Goal: Find specific page/section: Find specific page/section

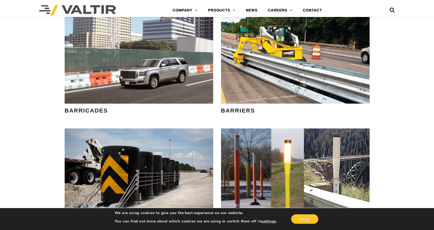
scroll to position [156, 0]
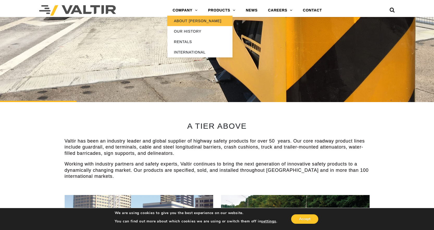
click at [200, 20] on link "ABOUT [PERSON_NAME]" at bounding box center [199, 21] width 65 height 10
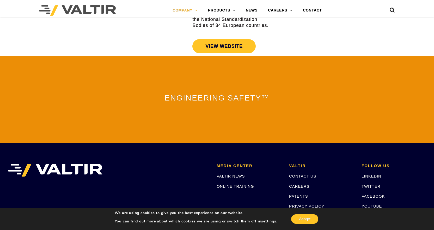
scroll to position [1151, 0]
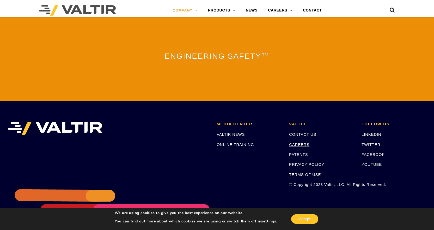
click at [304, 142] on link "CAREERS" at bounding box center [299, 144] width 20 height 4
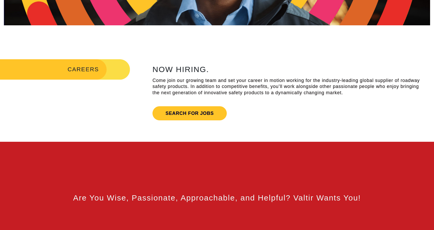
scroll to position [182, 0]
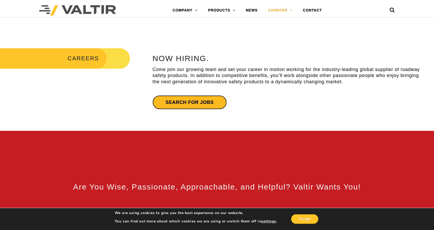
click at [200, 99] on link "Search for jobs" at bounding box center [190, 102] width 74 height 14
